Goal: Information Seeking & Learning: Learn about a topic

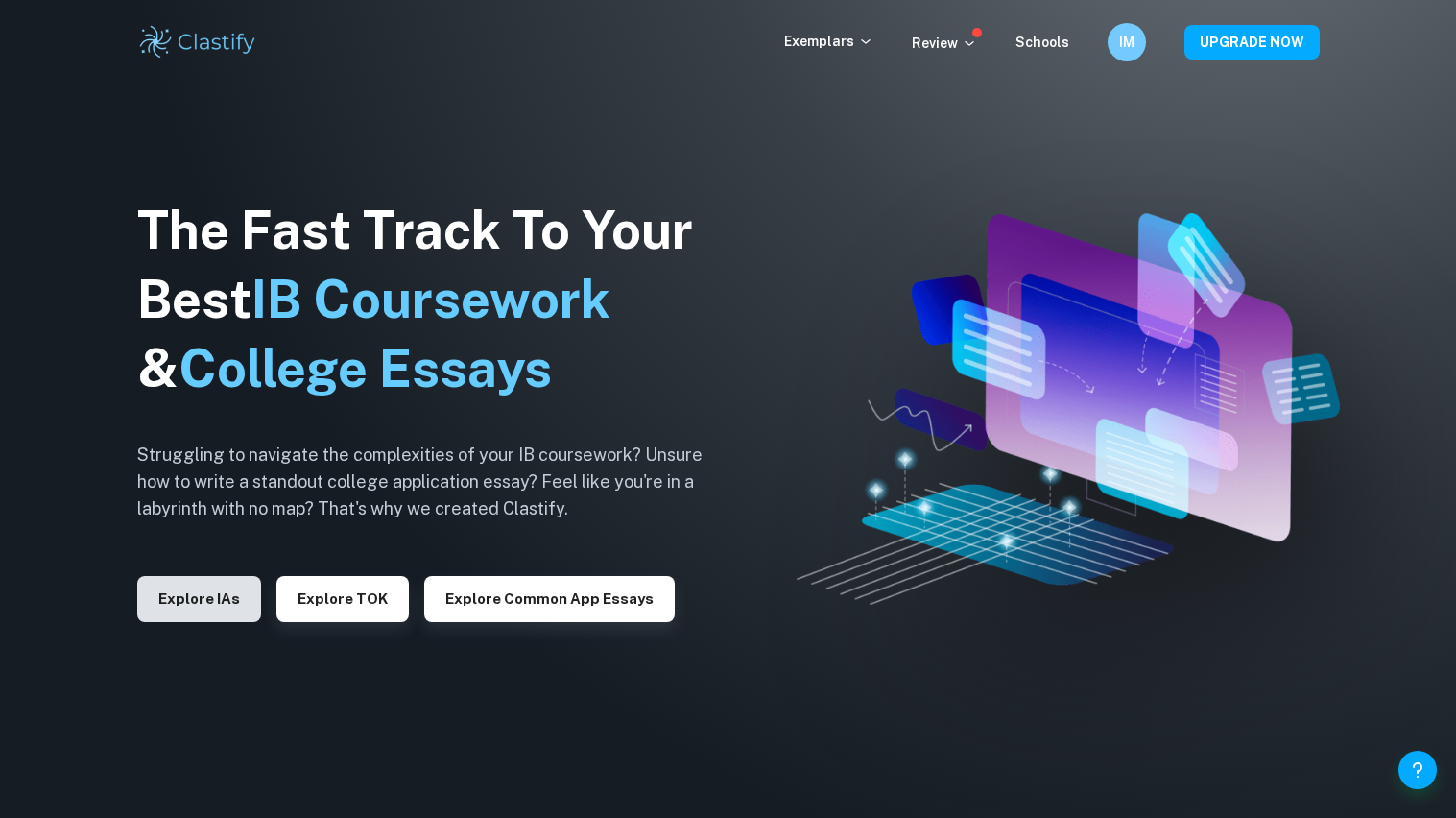
click at [148, 599] on button "Explore IAs" at bounding box center [199, 599] width 123 height 46
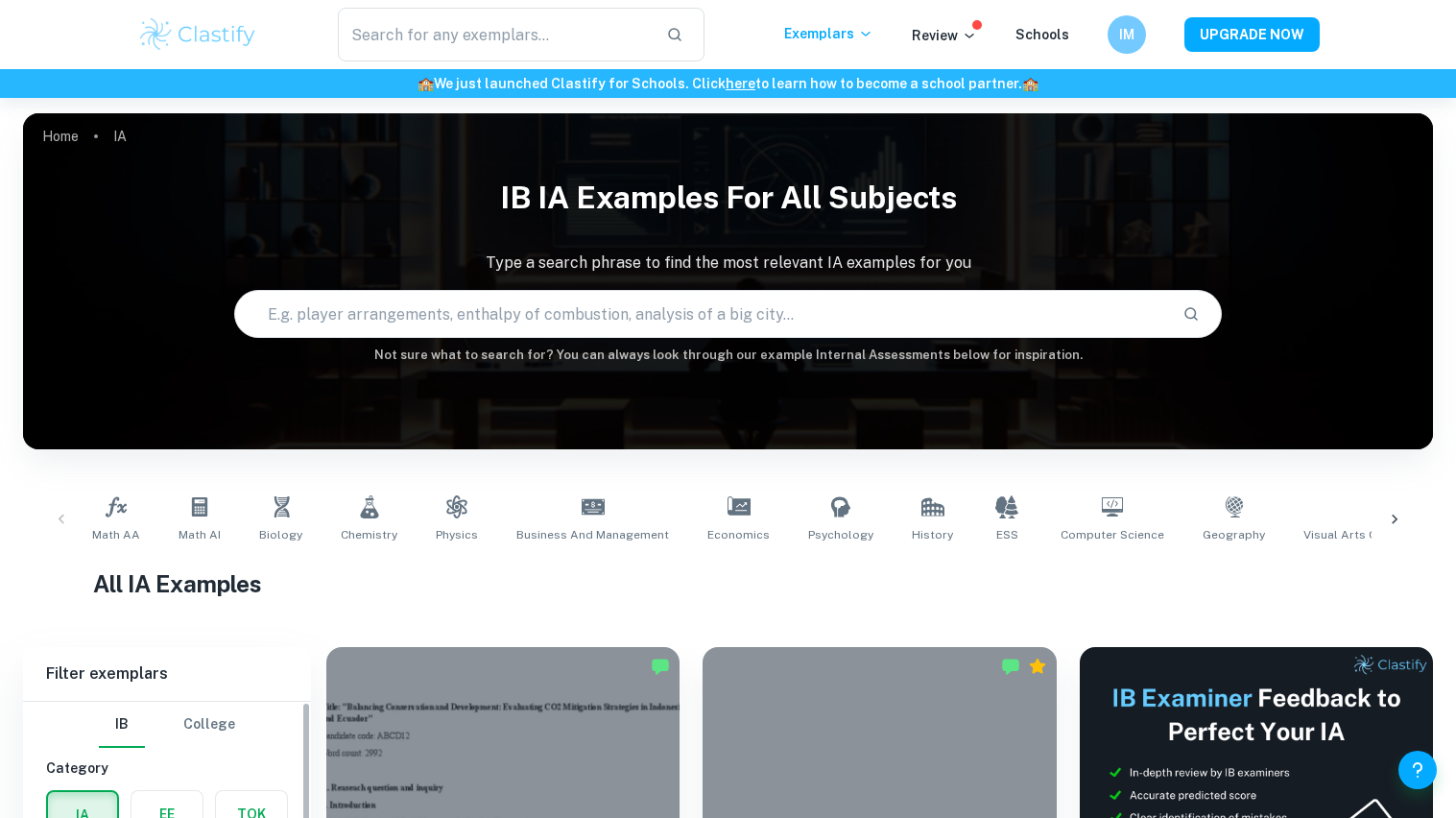
scroll to position [439, 0]
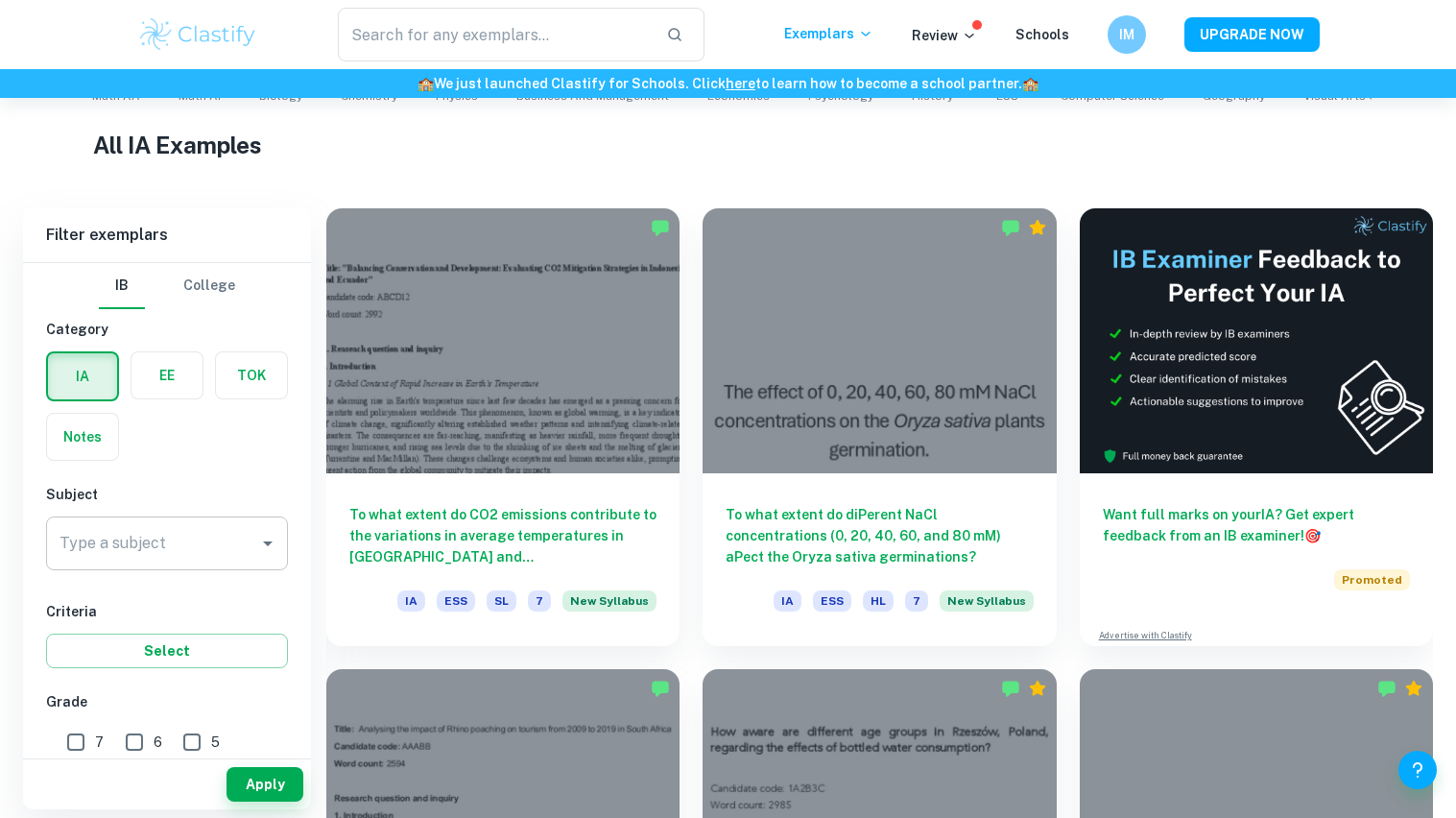
click at [160, 552] on div "Type a subject Type a subject" at bounding box center [166, 543] width 242 height 54
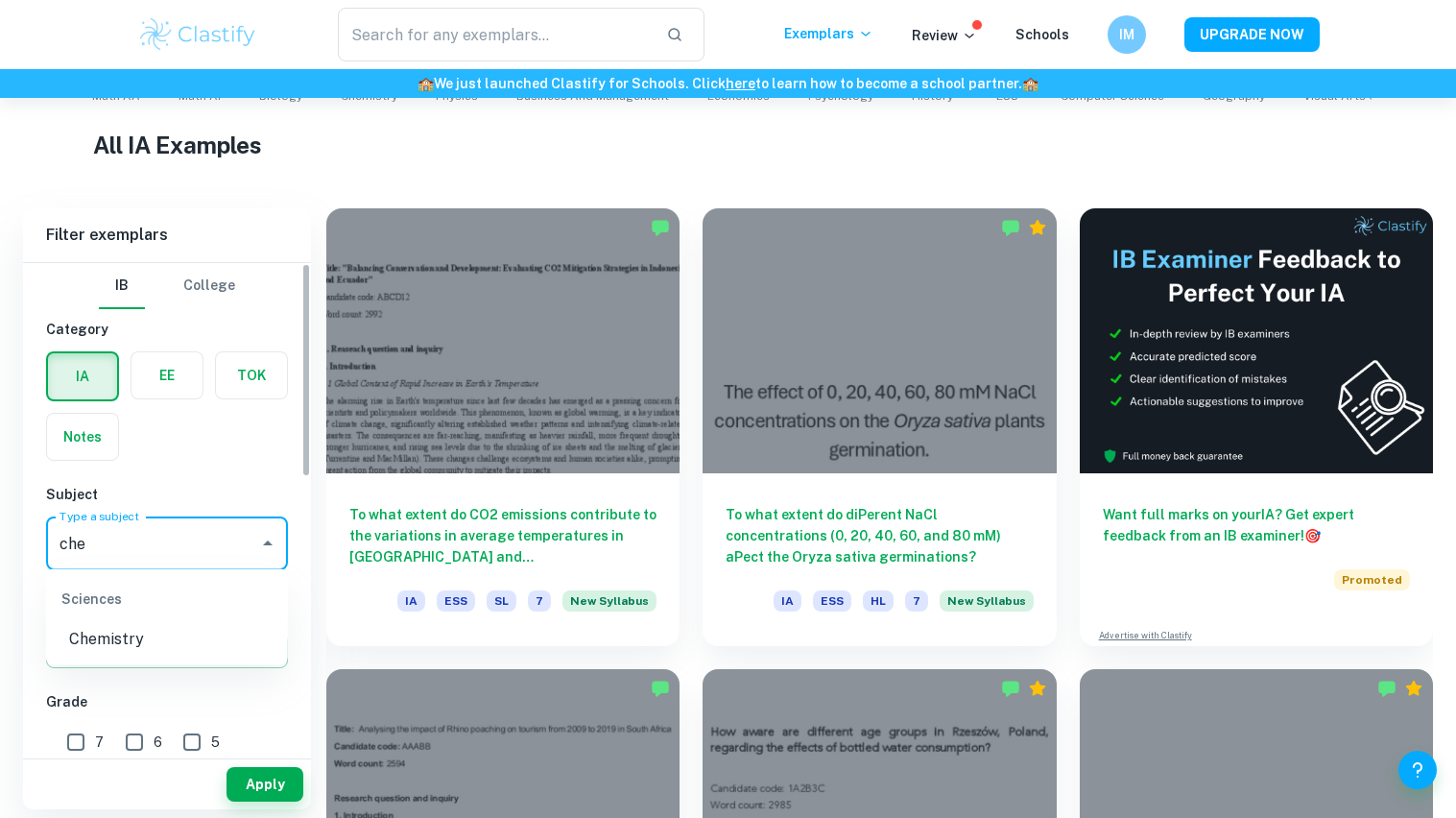
click at [143, 645] on li "Chemistry" at bounding box center [166, 639] width 242 height 34
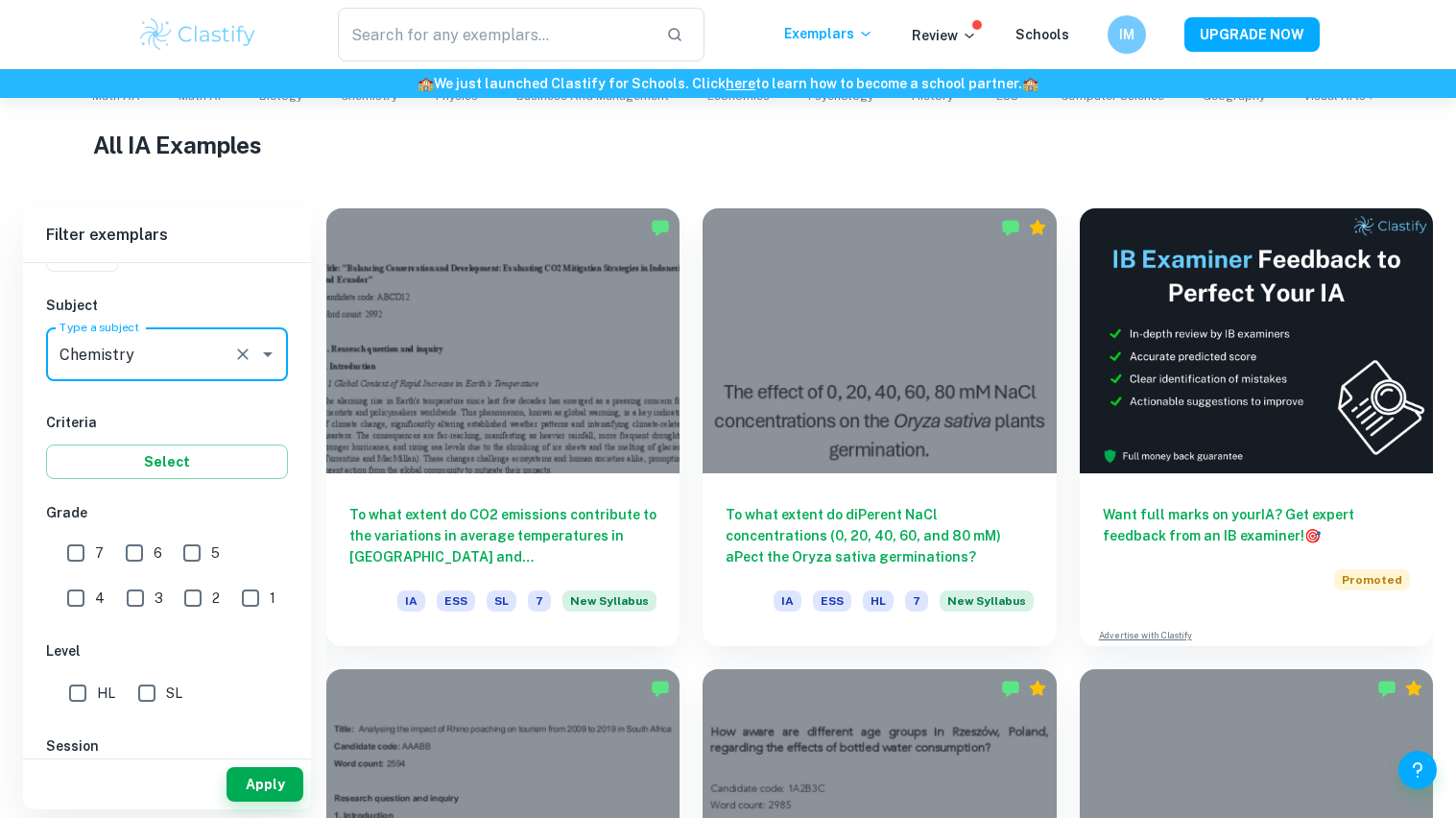
type input "Chemistry"
click at [83, 692] on input "HL" at bounding box center [77, 693] width 38 height 38
checkbox input "true"
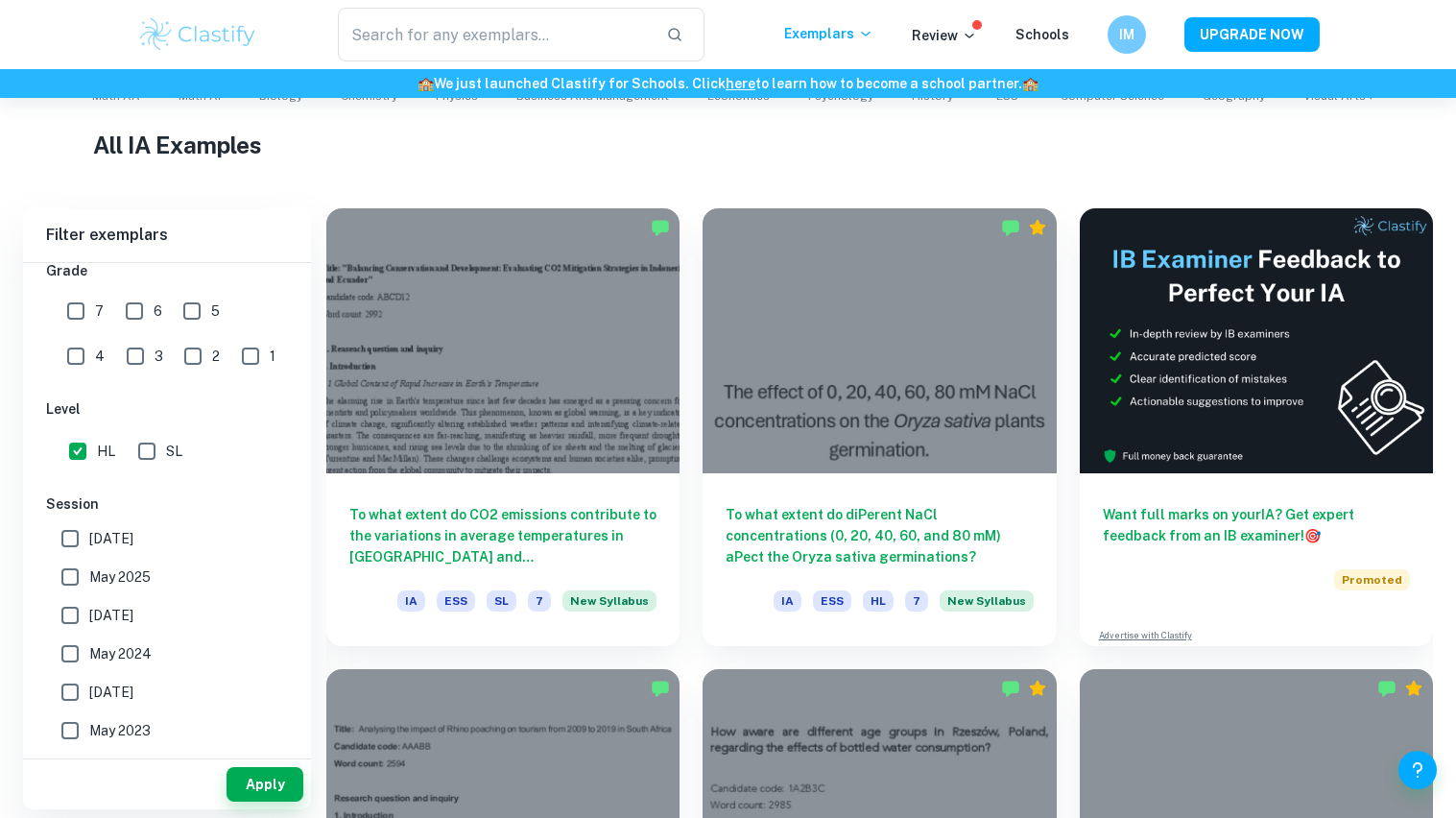
scroll to position [619, 0]
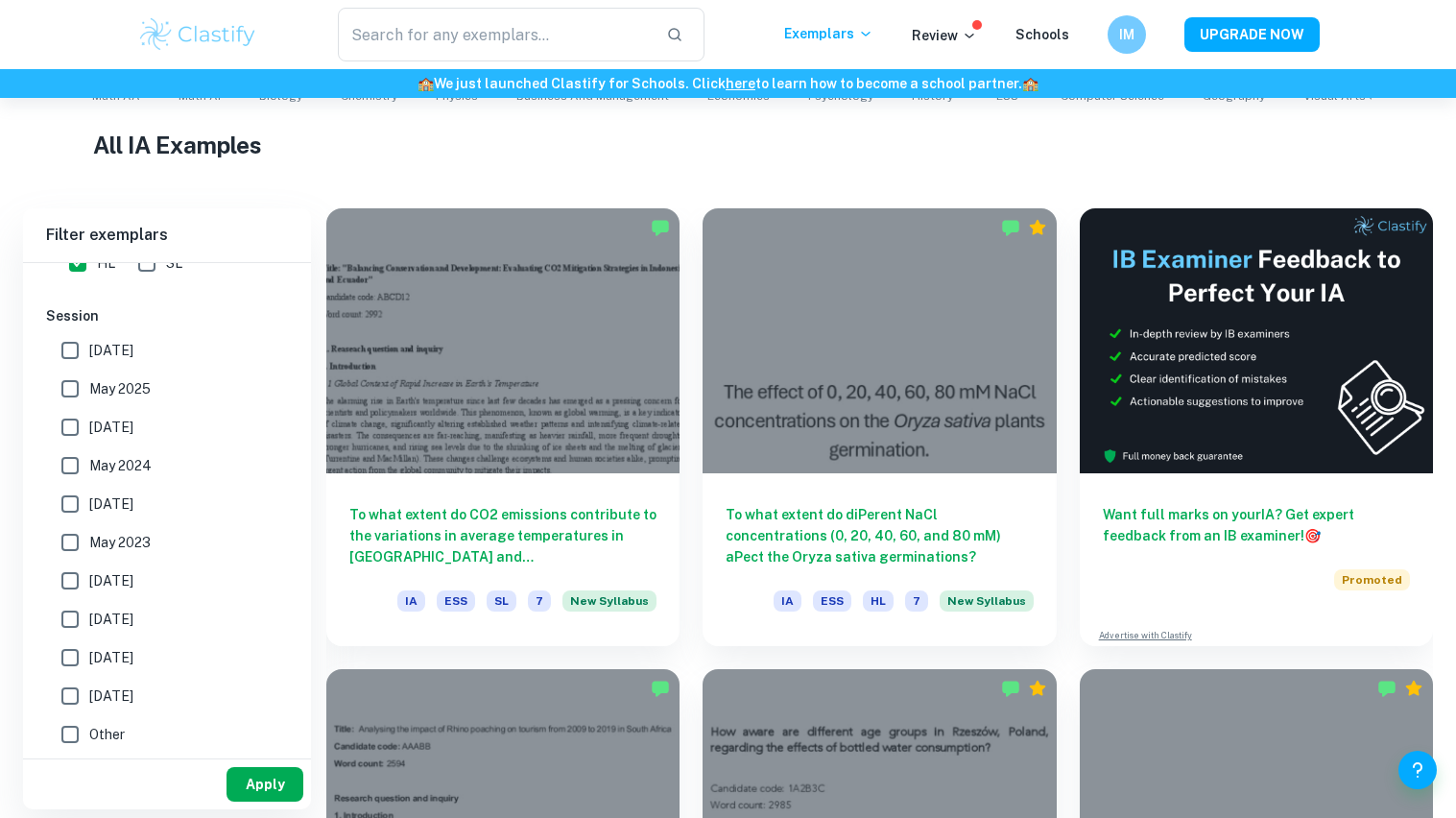
click at [258, 783] on button "Apply" at bounding box center [264, 784] width 76 height 34
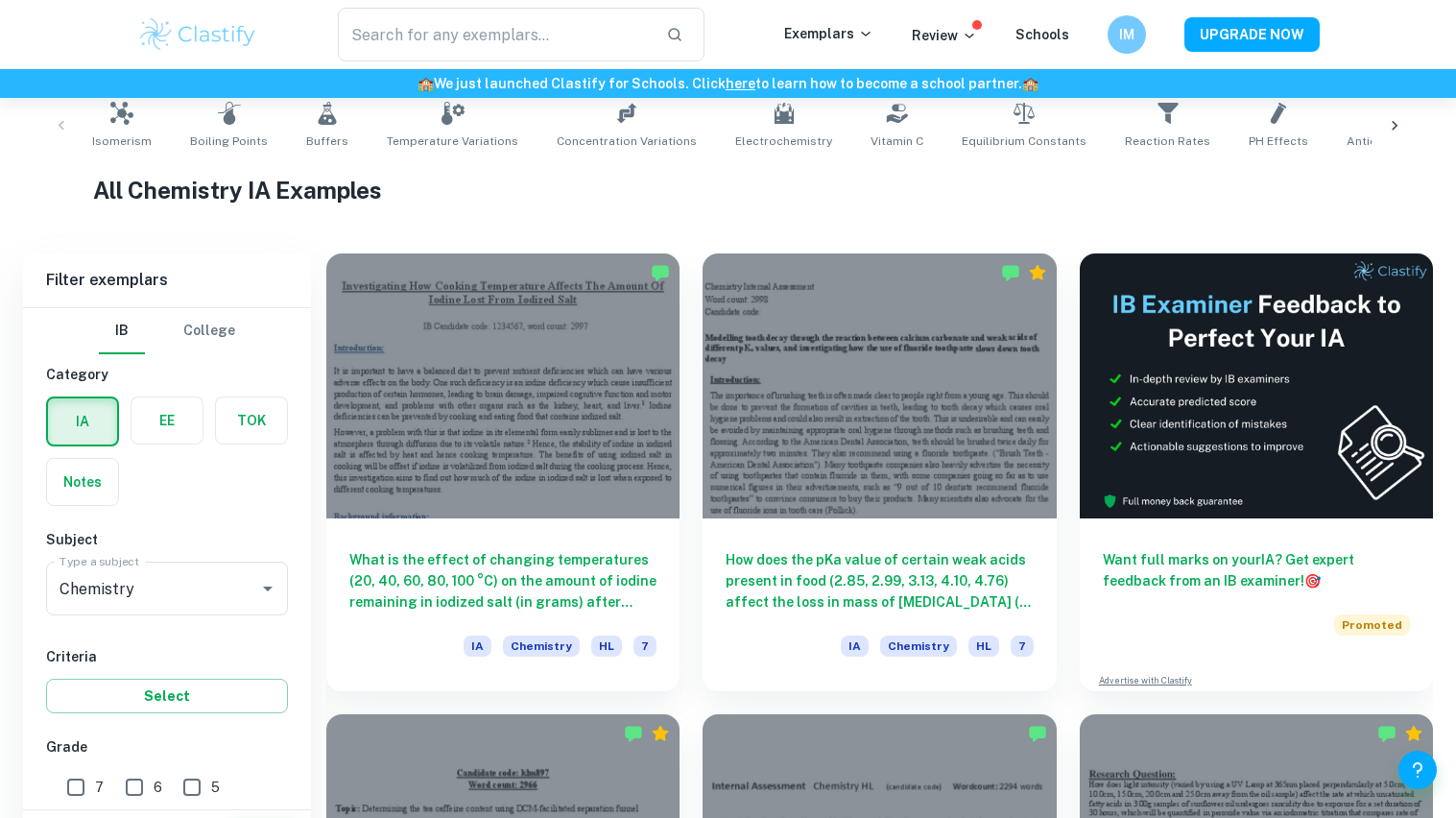
scroll to position [446, 0]
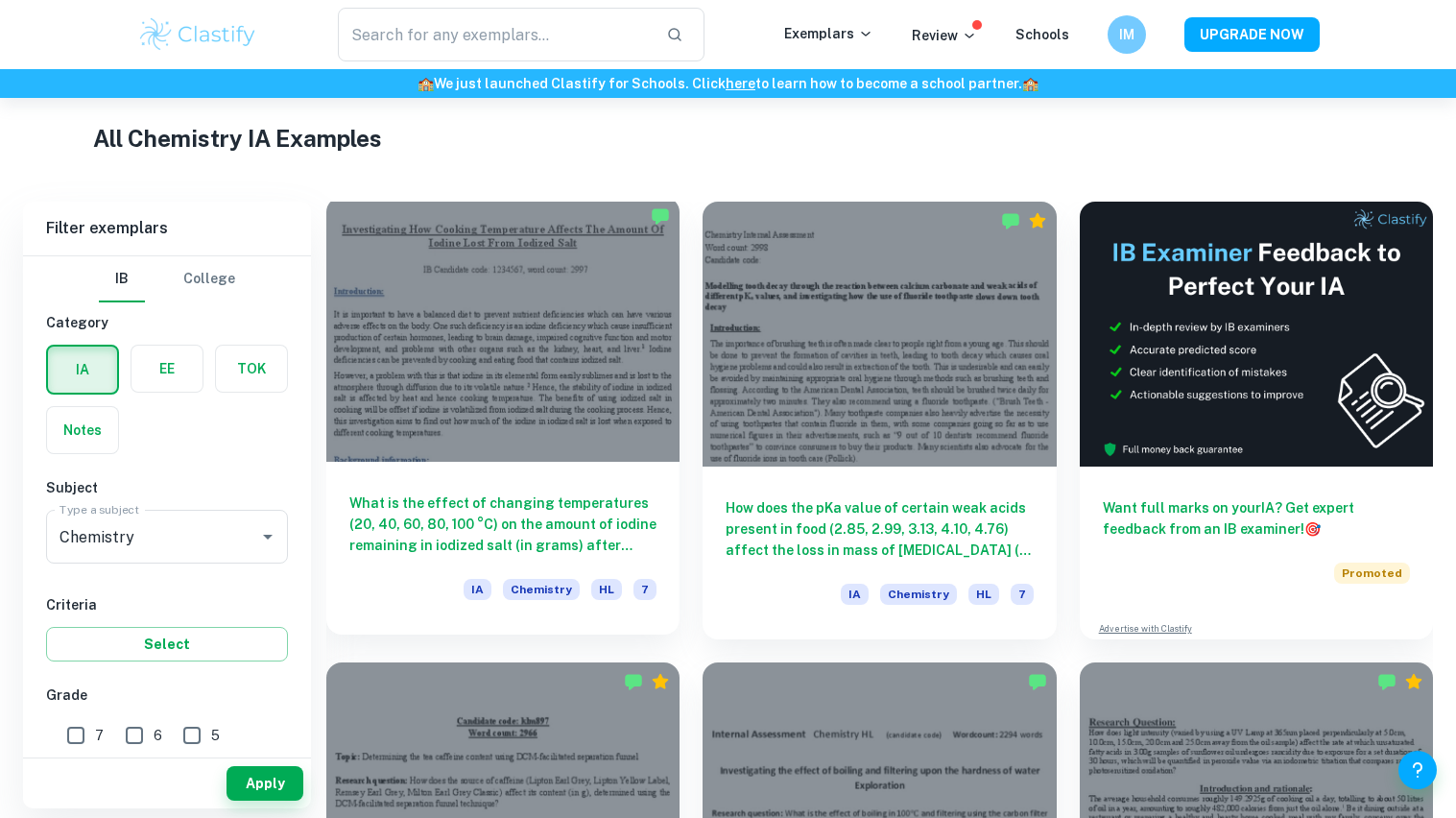
click at [446, 461] on div at bounding box center [502, 329] width 353 height 265
